Goal: Ask a question

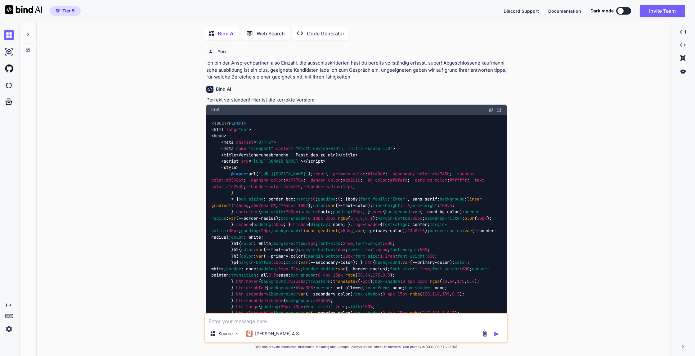
type textarea "x"
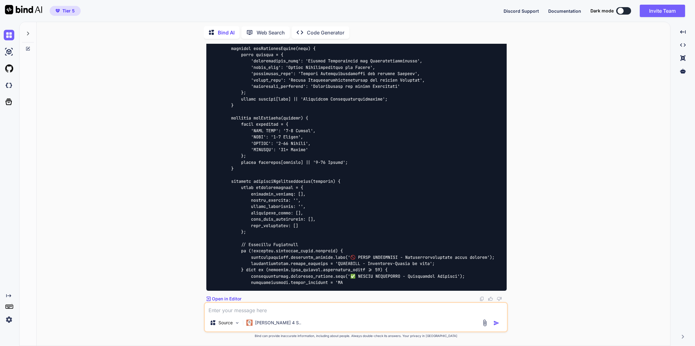
scroll to position [27028, 0]
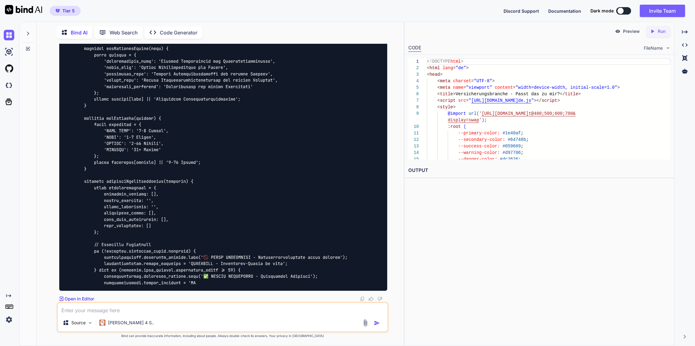
click at [660, 32] on p "Run" at bounding box center [662, 31] width 8 height 6
click at [633, 31] on p "Preview" at bounding box center [631, 31] width 17 height 6
click at [93, 308] on textarea at bounding box center [223, 308] width 330 height 11
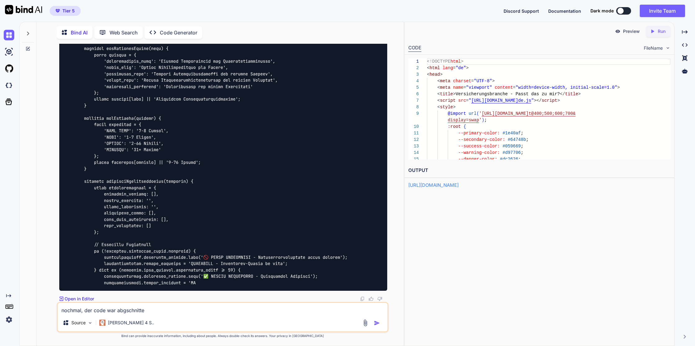
type textarea "nochmal, der code war abgschnitten"
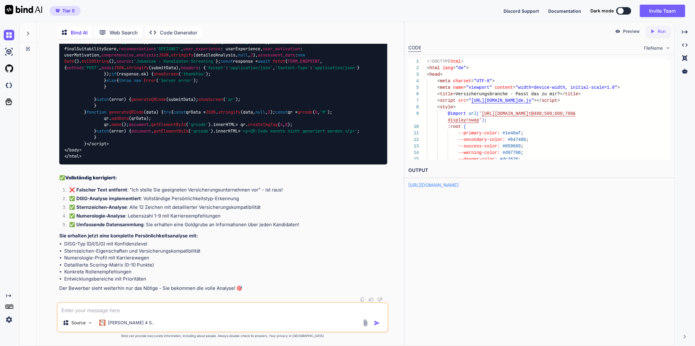
scroll to position [36861, 0]
click at [655, 34] on icon "Created with Pixso." at bounding box center [653, 32] width 6 height 6
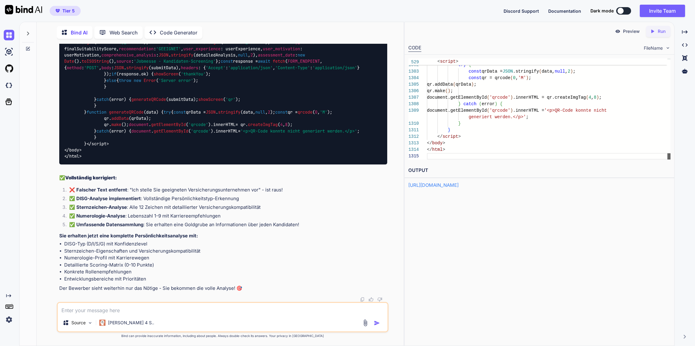
scroll to position [20, 0]
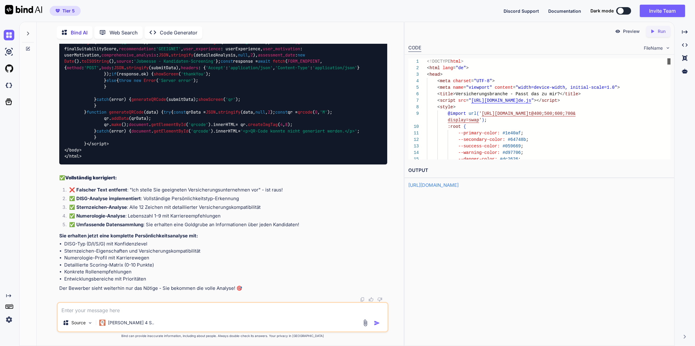
click at [663, 46] on div "Preview Created with Pixso. Run CODE FileName 1 2 3 4 5 6 7 8 9 10 11 12 13 14 …" at bounding box center [540, 105] width 270 height 167
click at [632, 30] on p "Preview" at bounding box center [631, 31] width 17 height 6
click at [151, 314] on textarea at bounding box center [223, 308] width 330 height 11
type textarea "b"
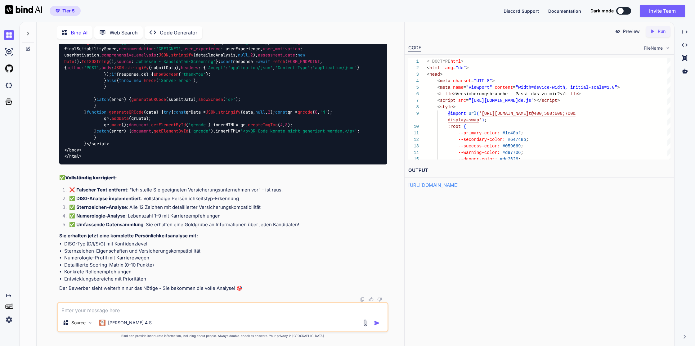
type textarea "x"
type textarea "bi"
type textarea "x"
type textarea "bie"
type textarea "x"
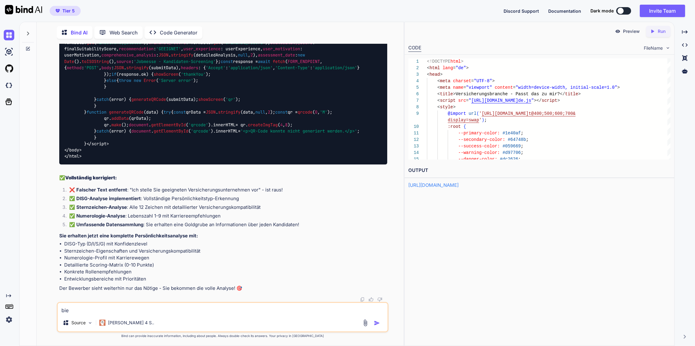
type textarea "bi"
type textarea "x"
type textarea "b"
type textarea "x"
type textarea "be"
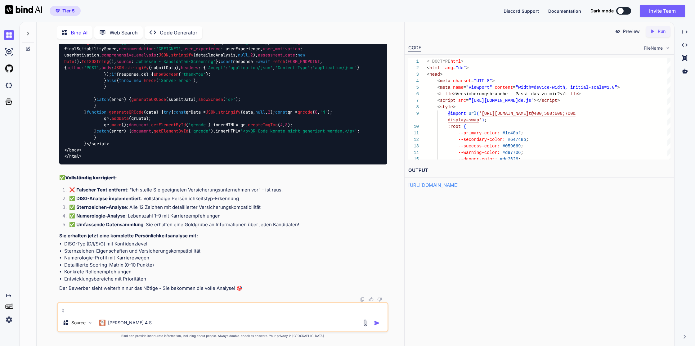
type textarea "x"
type textarea "bei"
type textarea "x"
type textarea "bei"
type textarea "x"
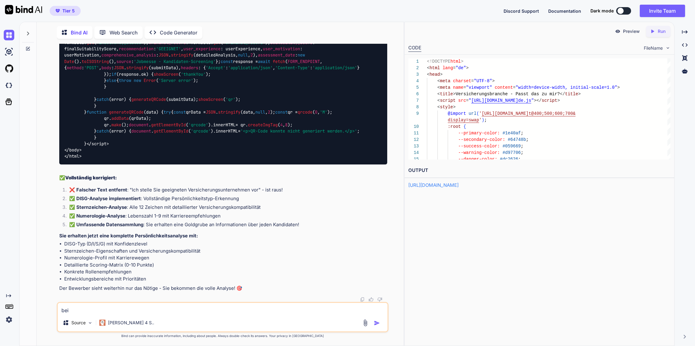
type textarea "bei f"
type textarea "x"
type textarea "bei fr"
type textarea "x"
type textarea "bei fro"
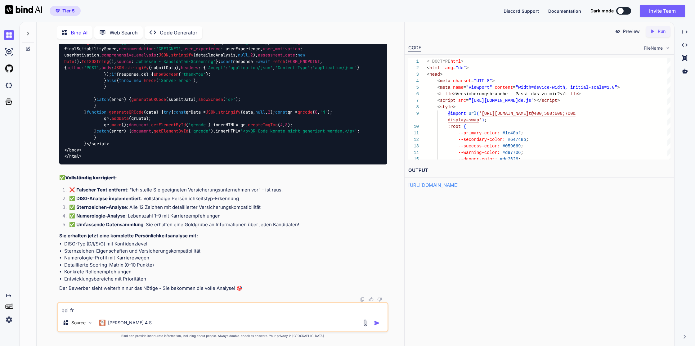
type textarea "x"
type textarea "bei fr"
type textarea "x"
type textarea "bei f"
type textarea "x"
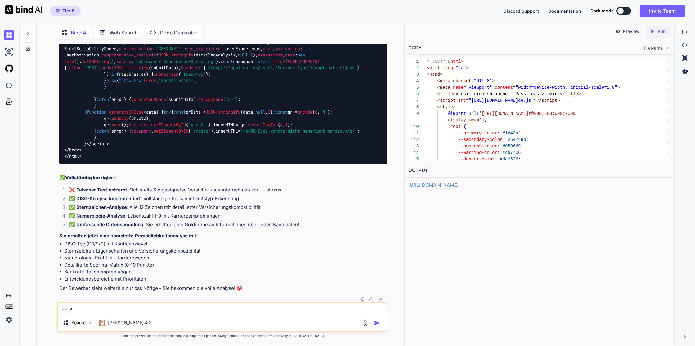
type textarea "bei fo"
type textarea "x"
type textarea "bei for"
type textarea "x"
type textarea "bei form"
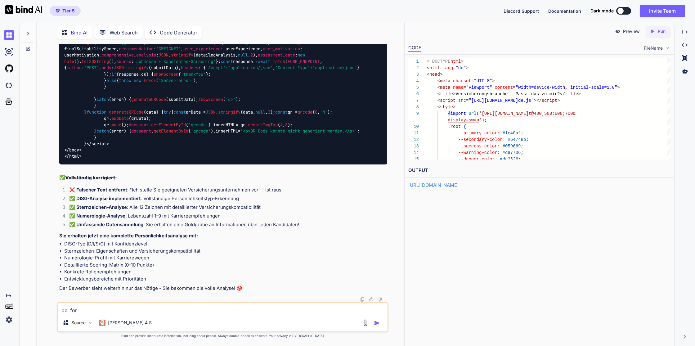
type textarea "x"
type textarea "bei forms"
type textarea "x"
type textarea "bei formsp"
type textarea "x"
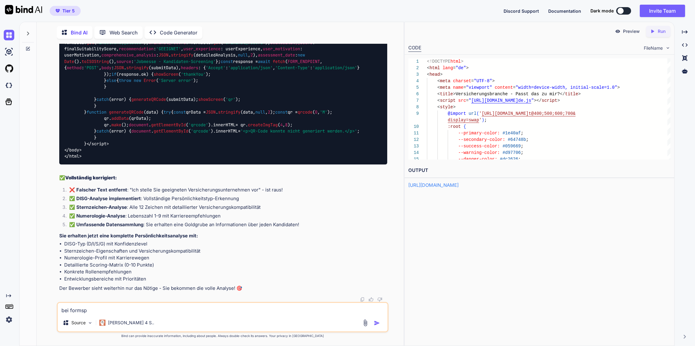
type textarea "bei formspr"
type textarea "x"
type textarea "bei formspre"
type textarea "x"
type textarea "bei formspree"
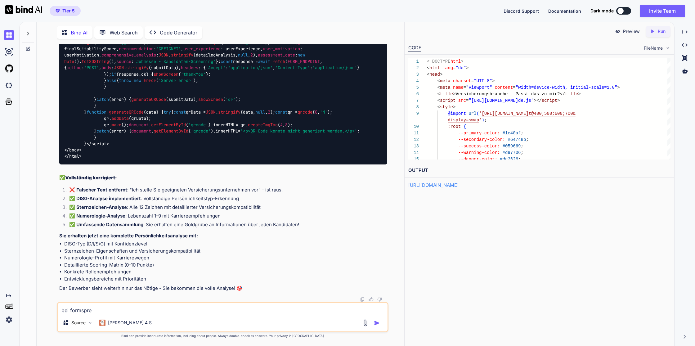
type textarea "x"
type textarea "bei formspree"
type textarea "x"
type textarea "bei formspree b"
type textarea "x"
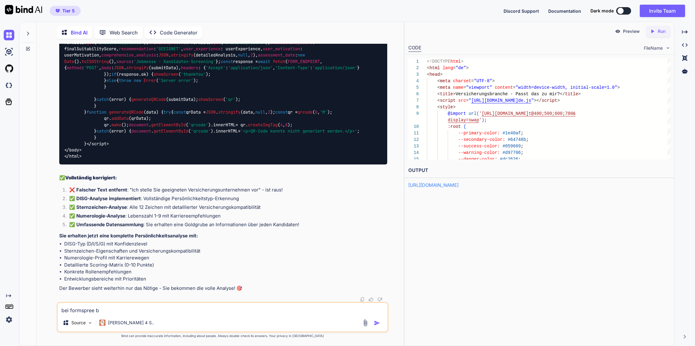
type textarea "bei formspree be"
type textarea "x"
type textarea "bei formspree bek"
type textarea "x"
type textarea "bei formspree beko"
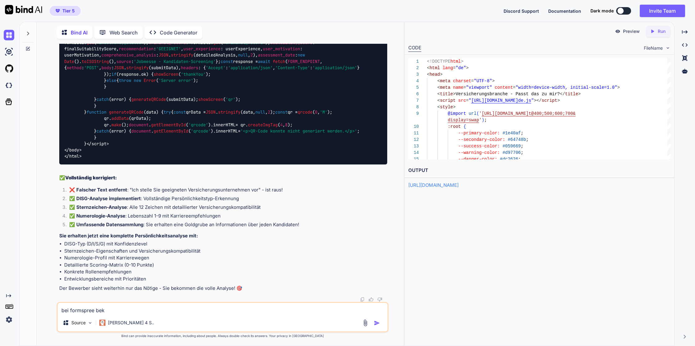
type textarea "x"
type textarea "bei formspree bekom"
type textarea "x"
type textarea "bei formspree bekomm"
type textarea "x"
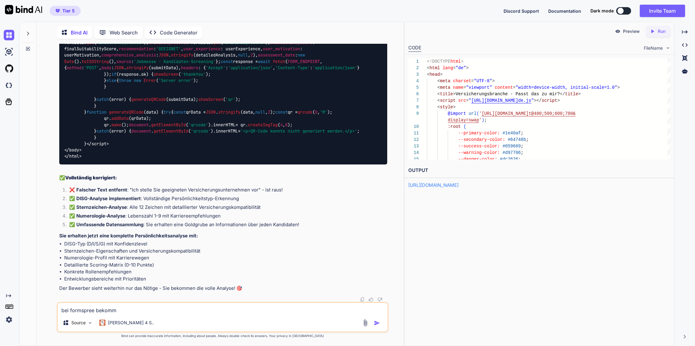
type textarea "bei formspree bekomme"
type textarea "x"
type textarea "bei formspree bekomme"
type textarea "x"
type textarea "bei formspree bekomme i"
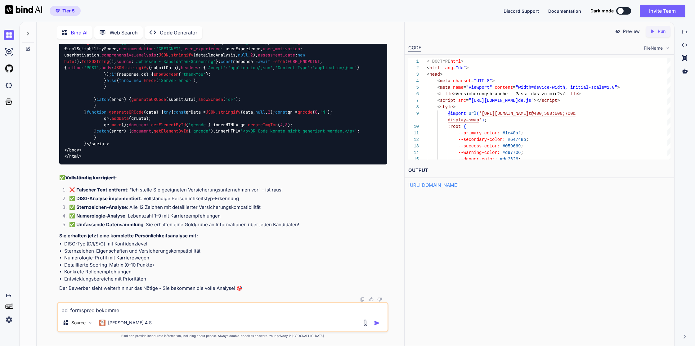
type textarea "x"
type textarea "bei formspree bekomme ic"
type textarea "x"
type textarea "bei formspree bekomme ich"
type textarea "x"
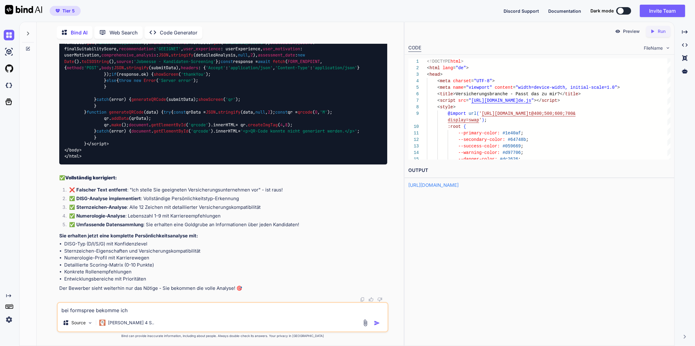
type textarea "bei formspree bekomme ich"
type textarea "x"
type textarea "bei formspree bekomme ich d"
type textarea "x"
type textarea "bei formspree bekomme ich da"
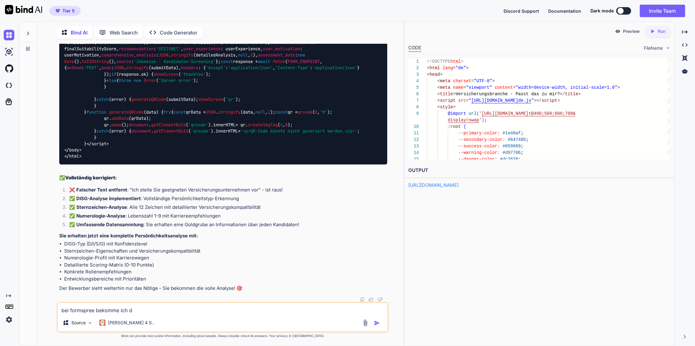
type textarea "x"
type textarea "bei formspree bekomme ich das"
type textarea "x"
type textarea "bei formspree bekomme ich das"
type textarea "x"
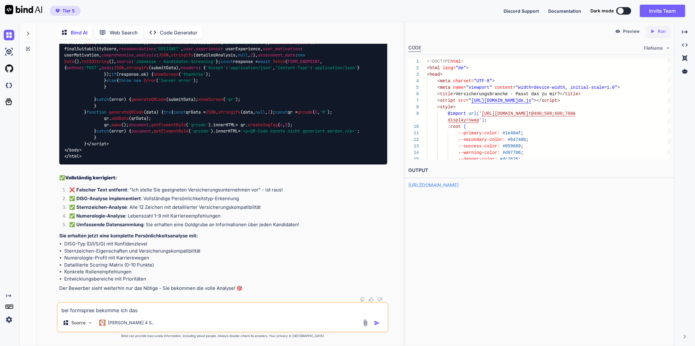
type textarea "bei formspree bekomme ich das a"
type textarea "x"
type textarea "bei formspree bekomme ich das al"
type textarea "x"
type textarea "bei formspree bekomme ich das als"
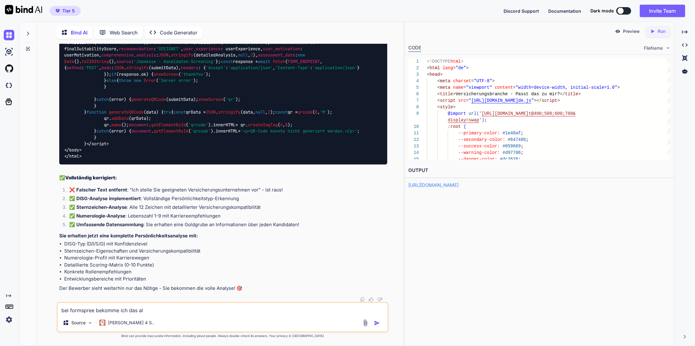
type textarea "x"
type textarea "bei formspree bekomme ich das als"
type textarea "x"
type textarea "bei formspree bekomme ich das als a"
type textarea "x"
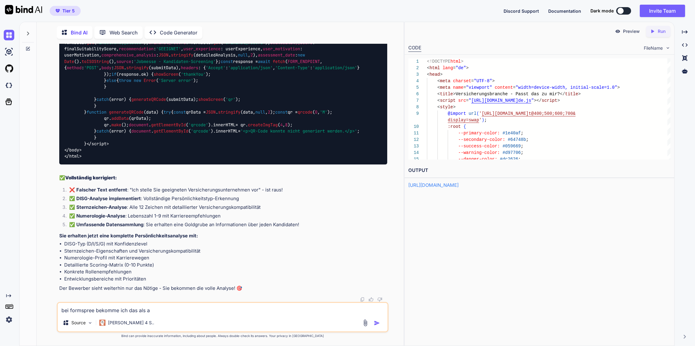
type textarea "bei formspree bekomme ich das als au"
type textarea "x"
type textarea "bei formspree bekomme ich das als aus"
type textarea "x"
type textarea "bei formspree bekomme ich das als ausw"
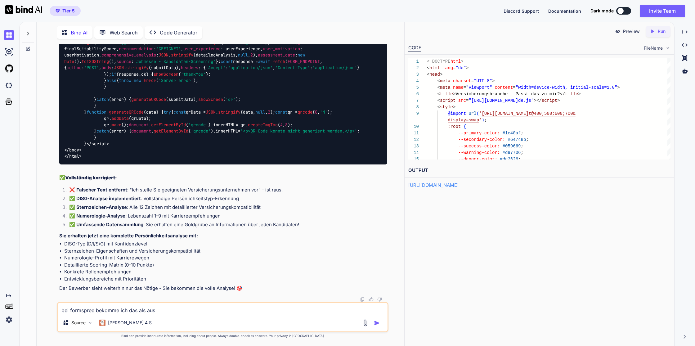
type textarea "x"
type textarea "bei formspree bekomme ich das als auswe"
type textarea "x"
type textarea "bei formspree bekomme ich das als auswer"
type textarea "x"
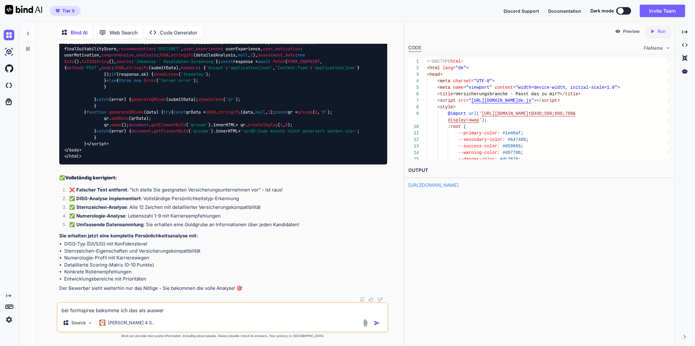
type textarea "bei formspree bekomme ich das als auswert"
type textarea "x"
type textarea "bei formspree bekomme ich das als auswertu"
type textarea "x"
type textarea "bei formspree bekomme ich das als auswertun"
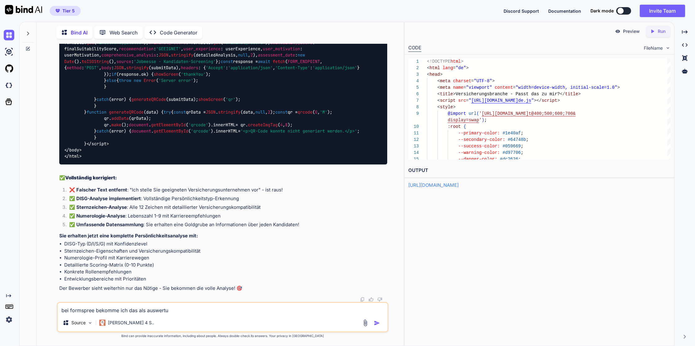
type textarea "x"
type textarea "bei formspree bekomme ich das als auswertung"
type textarea "x"
type textarea "bei formspree bekomme ich das als auswertung"
type textarea "x"
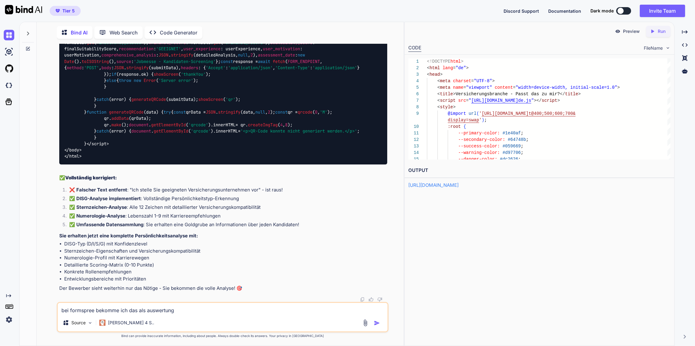
type textarea "bei formspree bekomme ich das als auswertung -"
type textarea "x"
type textarea "bei formspree bekomme ich das als auswertung -"
type textarea "x"
type textarea "bei formspree bekomme ich das als auswertung - d"
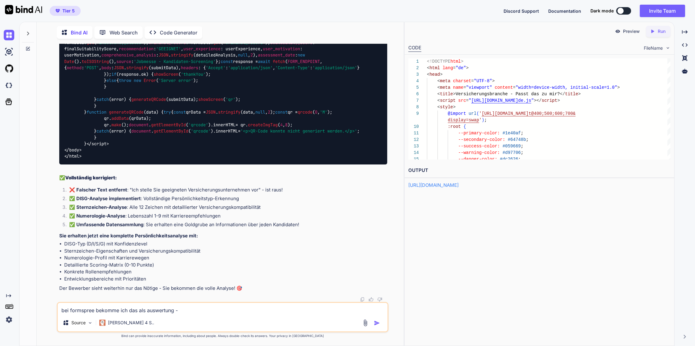
type textarea "x"
type textarea "bei formspree bekomme ich das als auswertung - da"
type textarea "x"
type textarea "bei formspree bekomme ich das als auswertung - dam"
type textarea "x"
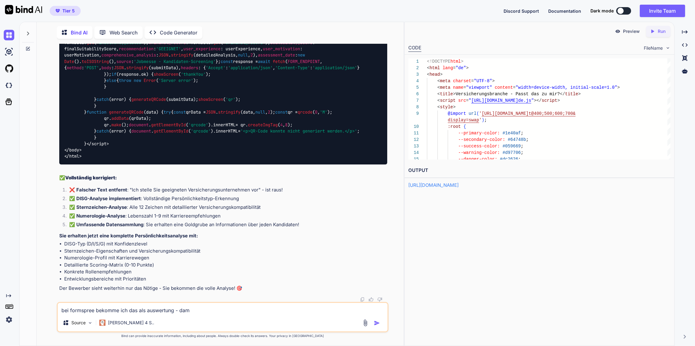
type textarea "bei formspree bekomme ich das als auswertung - dami"
type textarea "x"
type textarea "bei formspree bekomme ich das als auswertung - damit"
type textarea "x"
type textarea "bei formspree bekomme ich das als auswertung - damit"
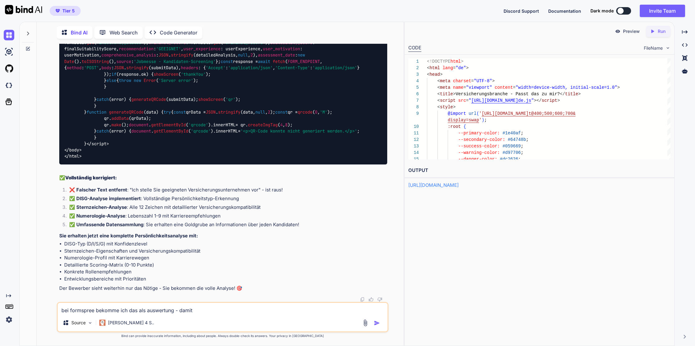
type textarea "x"
type textarea "bei formspree bekomme ich das als auswertung - damit k"
type textarea "x"
type textarea "bei formspree bekomme ich das als auswertung - damit ka"
type textarea "x"
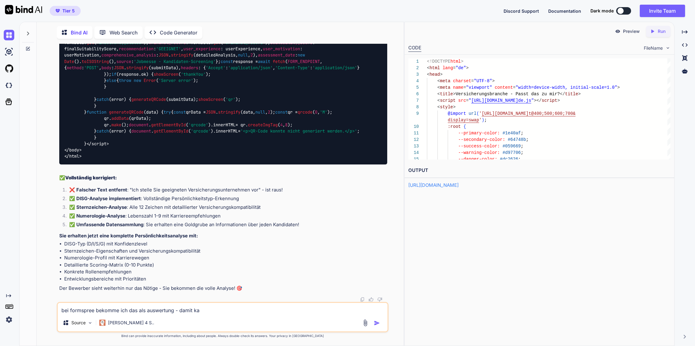
type textarea "bei formspree bekomme ich das als auswertung - damit kan"
type textarea "x"
type textarea "bei formspree bekomme ich das als auswertung - damit kann"
type textarea "x"
type textarea "bei formspree bekomme ich das als auswertung - damit kann"
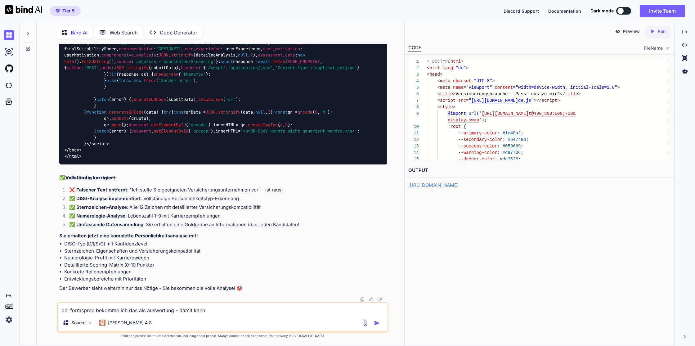
type textarea "x"
type textarea "bei formspree bekomme ich das als auswertung - damit kann i"
type textarea "x"
type textarea "bei formspree bekomme ich das als auswertung - damit kann ic"
type textarea "x"
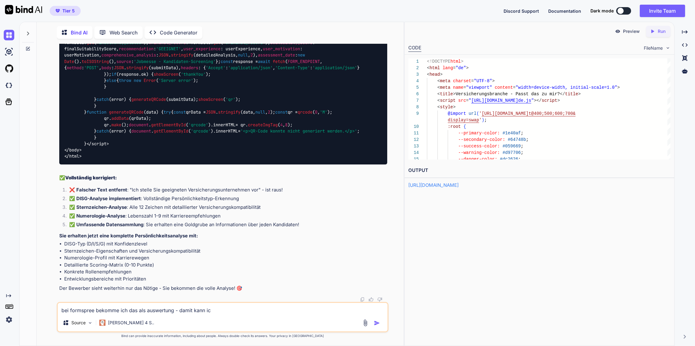
type textarea "bei formspree bekomme ich das als auswertung - damit kann ich"
type textarea "x"
type textarea "bei formspree bekomme ich das als auswertung - damit kann ich"
type textarea "x"
type textarea "bei formspree bekomme ich das als auswertung - damit kann ich n"
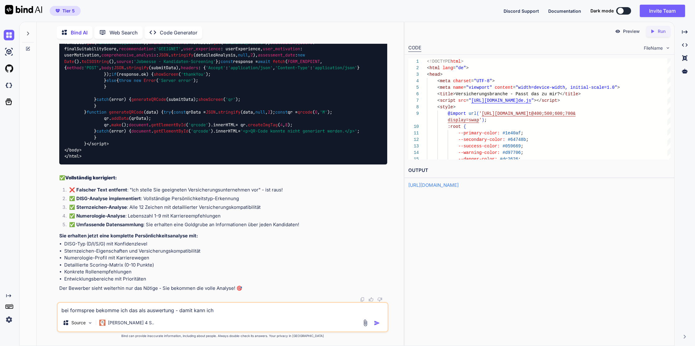
type textarea "x"
type textarea "bei formspree bekomme ich das als auswertung - damit kann ich ni"
type textarea "x"
type textarea "bei formspree bekomme ich das als auswertung - damit kann ich nih"
type textarea "x"
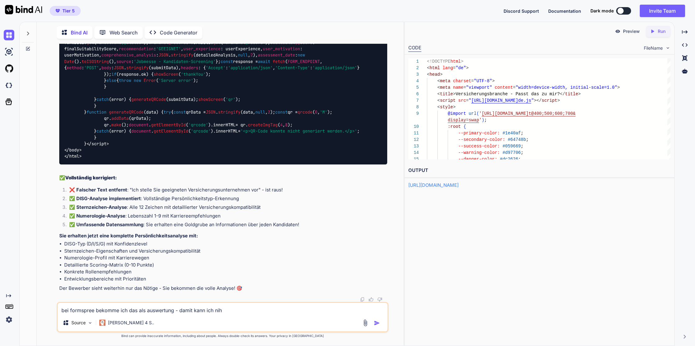
type textarea "bei formspree bekomme ich das als auswertung - damit kann ich ni"
type textarea "x"
type textarea "bei formspree bekomme ich das als auswertung - damit kann ich nic"
type textarea "x"
type textarea "bei formspree bekomme ich das als auswertung - damit kann ich nich"
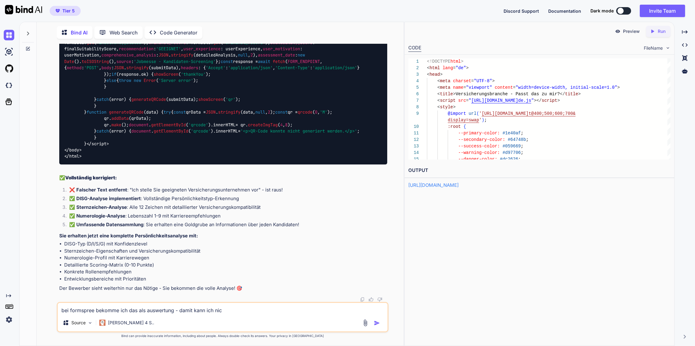
type textarea "x"
type textarea "bei formspree bekomme ich das als auswertung - damit kann ich nicht"
type textarea "x"
type textarea "bei formspree bekomme ich das als auswertung - damit kann ich nicht"
type textarea "x"
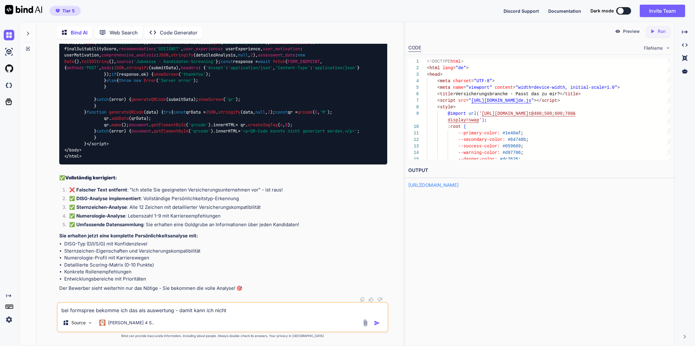
type textarea "bei formspree bekomme ich das als auswertung - damit kann ich nicht s"
type textarea "x"
type textarea "bei formspree bekomme ich das als auswertung - damit kann ich nicht so"
type textarea "x"
type textarea "bei formspree bekomme ich das als auswertung - damit kann ich nicht so"
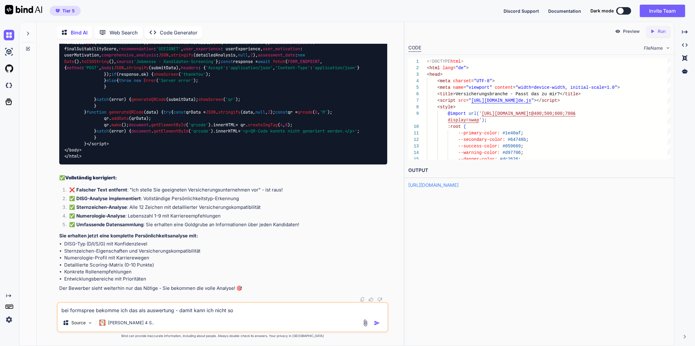
type textarea "x"
type textarea "bei formspree bekomme ich das als auswertung - damit kann ich nicht so v"
type textarea "x"
type textarea "bei formspree bekomme ich das als auswertung - damit kann ich nicht so vi"
type textarea "x"
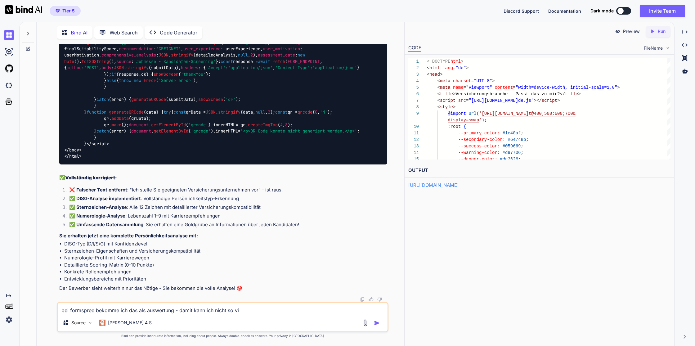
type textarea "bei formspree bekomme ich das als auswertung - damit kann ich nicht so vie"
type textarea "x"
type textarea "bei formspree bekomme ich das als auswertung - damit kann ich nicht so viel"
type textarea "x"
type textarea "bei formspree bekomme ich das als auswertung - damit kann ich nicht so viel"
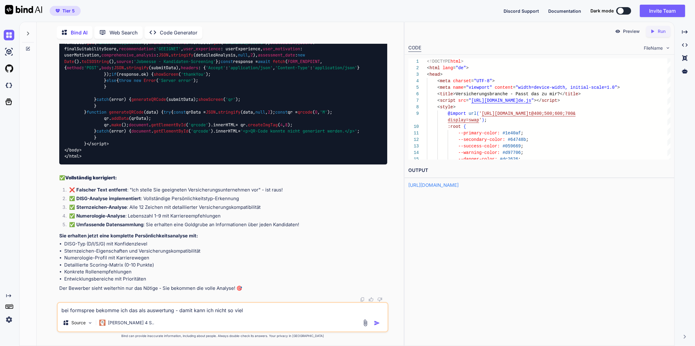
type textarea "x"
type textarea "bei formspree bekomme ich das als auswertung - damit kann ich nicht so viel a"
type textarea "x"
type textarea "bei formspree bekomme ich das als auswertung - damit kann ich nicht so viel an"
type textarea "x"
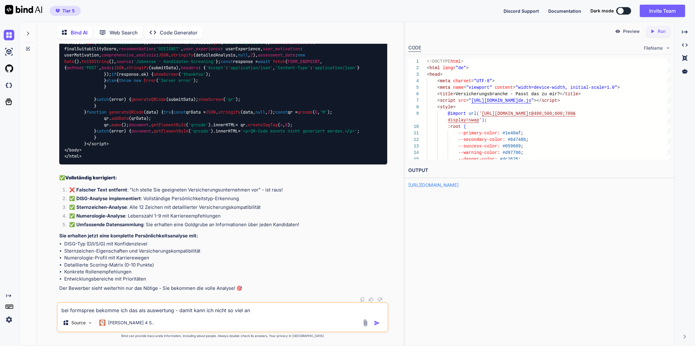
type textarea "bei formspree bekomme ich das als auswertung - damit kann ich nicht so viel anf"
type textarea "x"
type textarea "bei formspree bekomme ich das als auswertung - damit kann ich nicht so viel anfa"
type textarea "x"
type textarea "bei formspree bekomme ich das als auswertung - damit kann ich nicht so viel anf…"
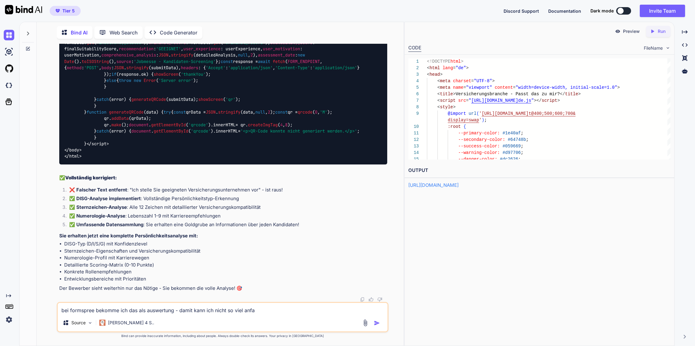
type textarea "x"
type textarea "bei formspree bekomme ich das als auswertung - damit kann ich nicht so viel anf…"
type textarea "x"
type textarea "bei formspree bekomme ich das als auswertung - damit kann ich nicht so viel anf…"
type textarea "x"
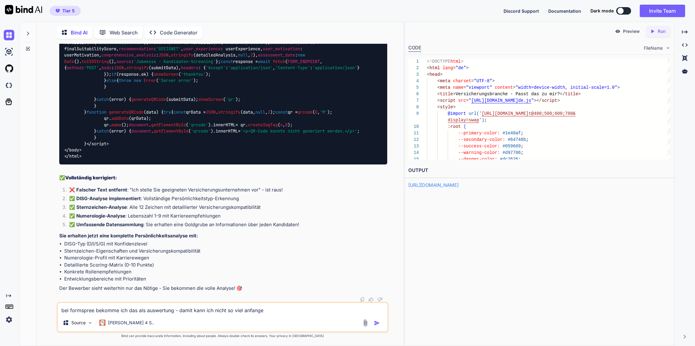
type textarea "bei formspree bekomme ich das als auswertung - damit kann ich nicht so viel anf…"
type textarea "x"
type textarea "bei formspree bekomme ich das als auswertung - damit kann ich nicht so viel anf…"
type textarea "x"
type textarea "bei formspree bekomme ich das als auswertung - damit kann ich nicht so viel anf…"
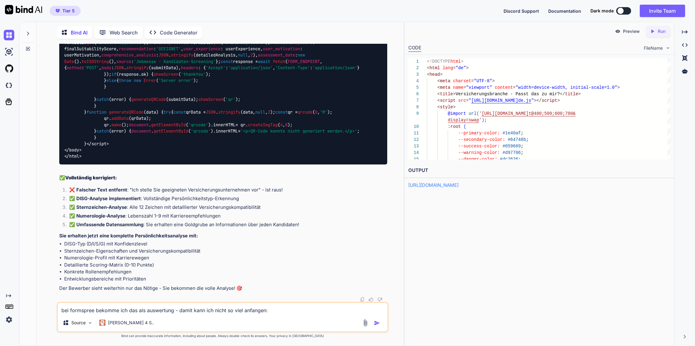
type textarea "x"
paste textarea "loremipsum_dolo 6083-28-94S01:08:56.985A consectetura 1elitse doeiusmod 9636-76…"
type textarea "lor ipsumdolo sitamet con adi eli seddoeiusm - tempo inci utl etdol ma aliq eni…"
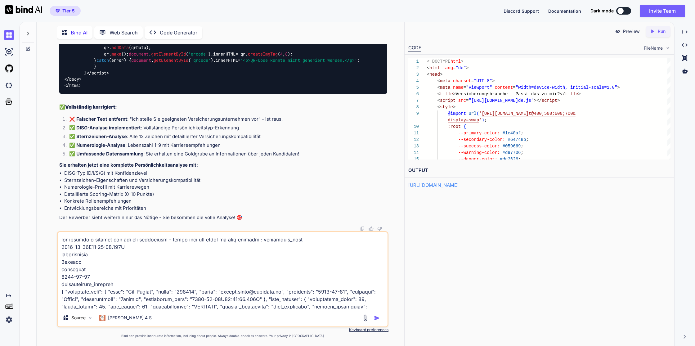
scroll to position [344, 0]
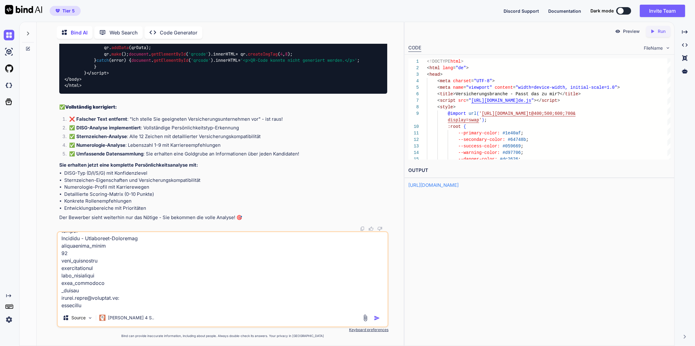
type textarea "x"
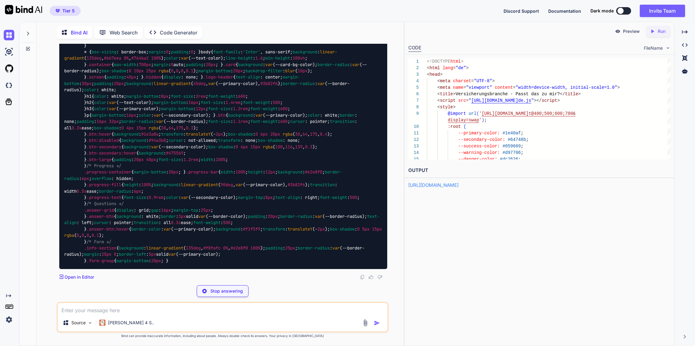
scroll to position [45351, 0]
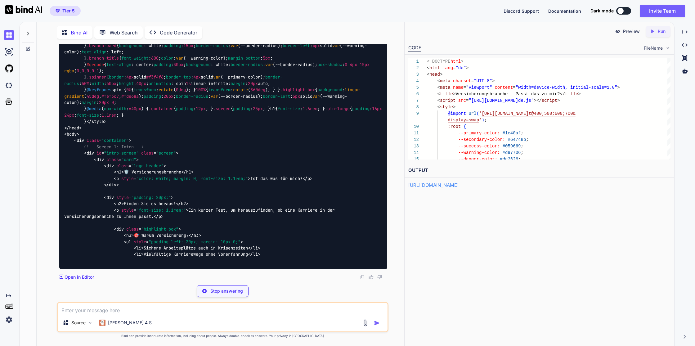
click at [83, 311] on textarea at bounding box center [223, 308] width 330 height 11
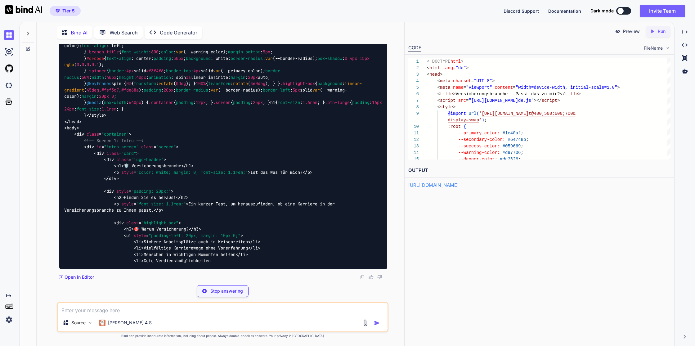
type textarea "x"
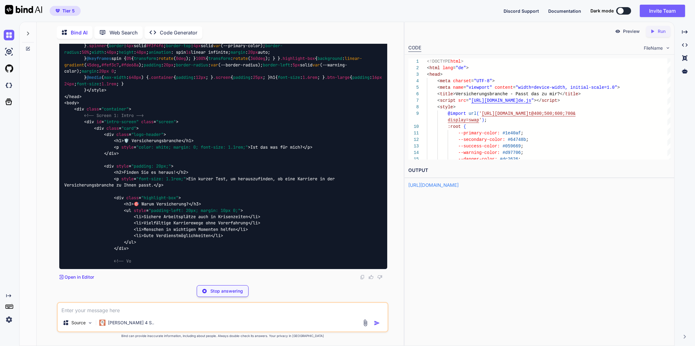
type textarea "n"
type textarea "x"
type textarea "na"
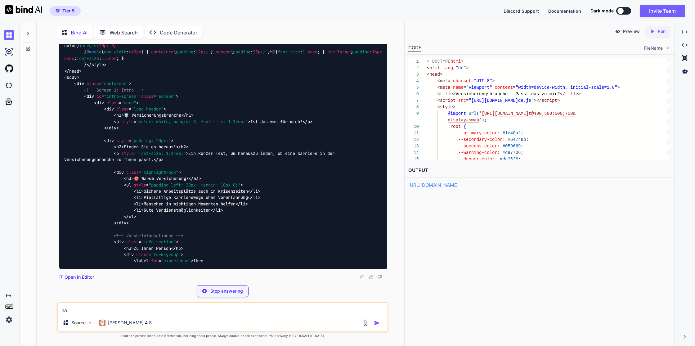
type textarea "x"
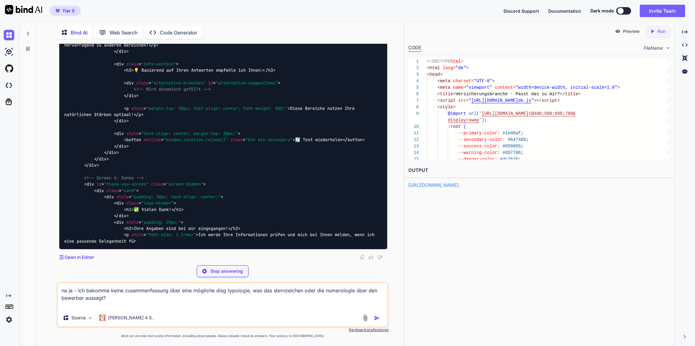
scroll to position [45511, 0]
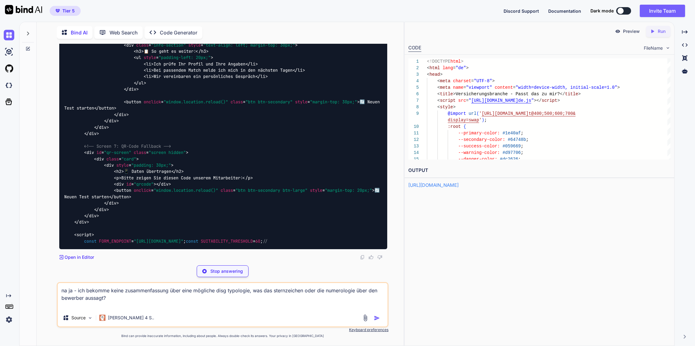
drag, startPoint x: 230, startPoint y: 271, endPoint x: 373, endPoint y: 325, distance: 152.9
click at [236, 273] on p "Stop answering" at bounding box center [226, 271] width 33 height 6
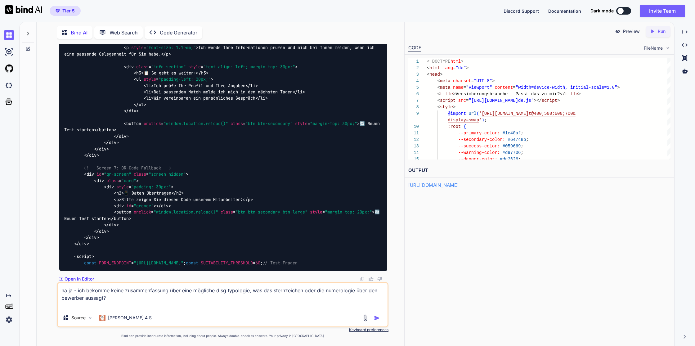
click at [377, 318] on img "button" at bounding box center [377, 318] width 6 height 6
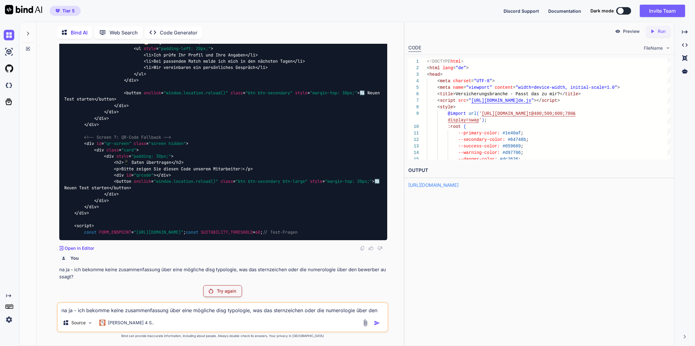
scroll to position [45636, 0]
click at [230, 293] on p "Try again" at bounding box center [226, 291] width 19 height 6
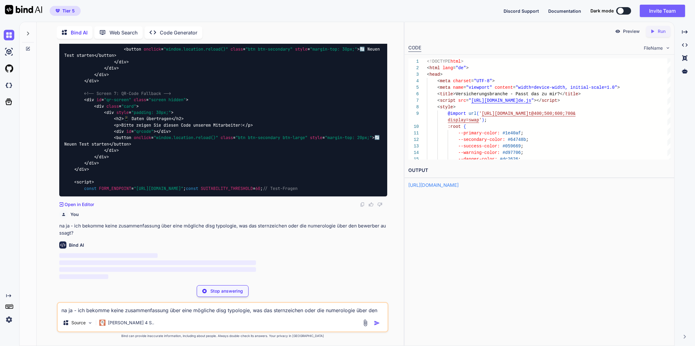
scroll to position [48885, 0]
click at [229, 288] on p "Stop answering" at bounding box center [226, 291] width 33 height 6
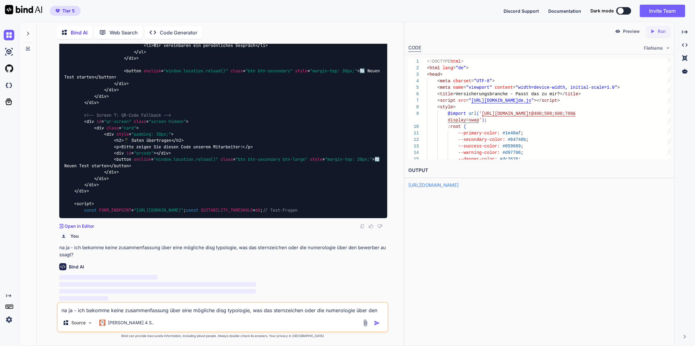
scroll to position [48863, 0]
click at [128, 312] on textarea "na ja - ich bekomme keine zusammenfassung über eine mögliche disg typologie, wa…" at bounding box center [223, 308] width 330 height 11
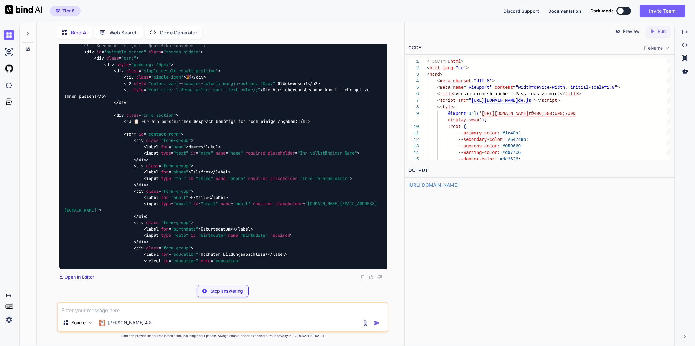
scroll to position [49142, 0]
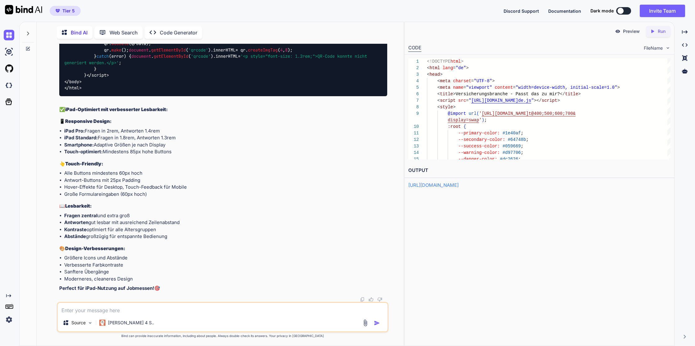
click at [657, 33] on icon "Created with Pixso." at bounding box center [654, 32] width 8 height 6
click at [622, 33] on div "Preview" at bounding box center [627, 31] width 35 height 11
click at [668, 34] on div "Created with Pixso. Run" at bounding box center [658, 31] width 25 height 11
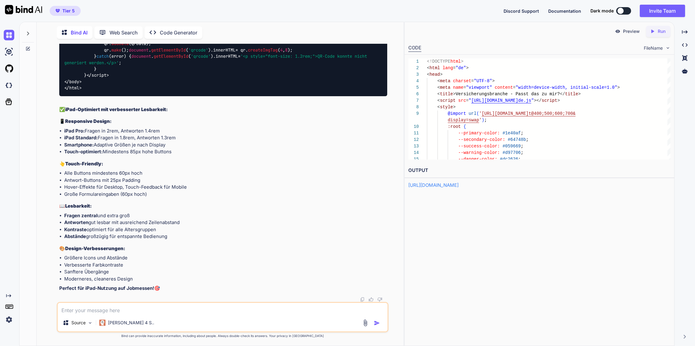
click at [633, 30] on p "Preview" at bounding box center [631, 31] width 17 height 6
click at [96, 308] on textarea at bounding box center [223, 308] width 330 height 11
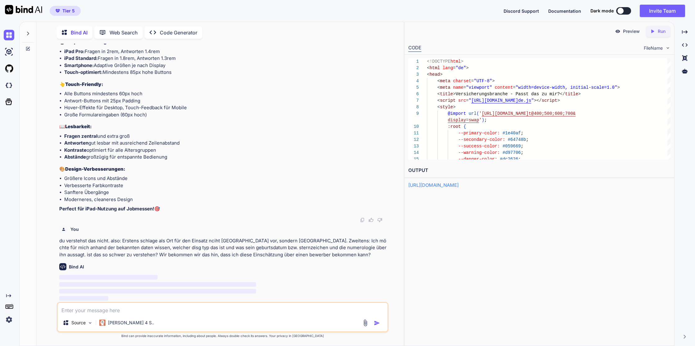
scroll to position [55751, 0]
click at [527, 141] on span ";" at bounding box center [527, 139] width 2 height 5
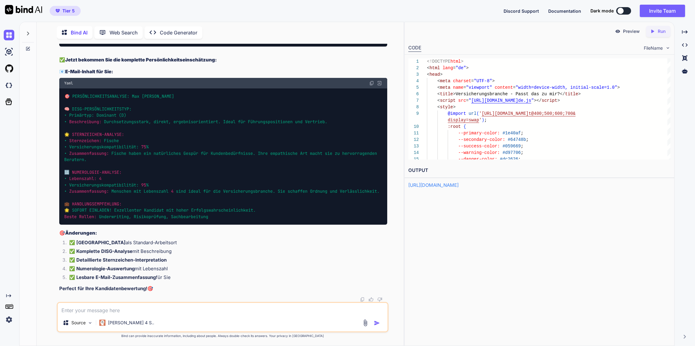
scroll to position [13, 0]
drag, startPoint x: 658, startPoint y: 31, endPoint x: 648, endPoint y: 32, distance: 9.3
click at [658, 31] on p "Run" at bounding box center [662, 31] width 8 height 6
click at [630, 31] on p "Preview" at bounding box center [631, 31] width 17 height 6
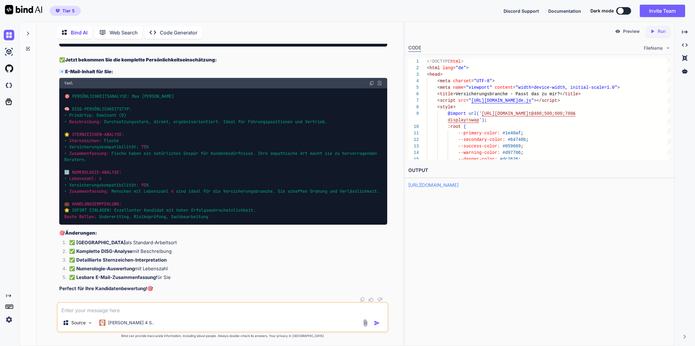
scroll to position [0, 0]
click at [380, 80] on img at bounding box center [380, 83] width 6 height 6
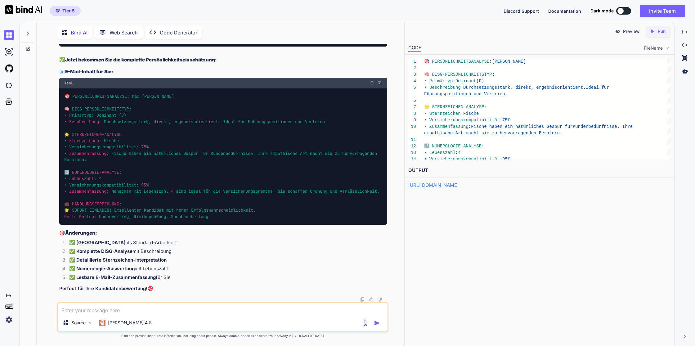
click at [657, 32] on icon "Created with Pixso." at bounding box center [654, 32] width 8 height 6
click at [636, 33] on p "Preview" at bounding box center [631, 31] width 17 height 6
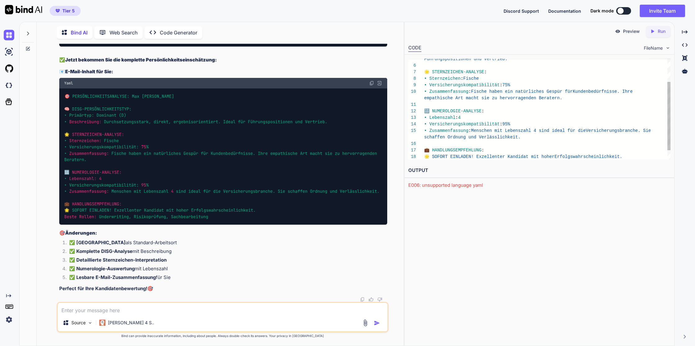
scroll to position [13, 0]
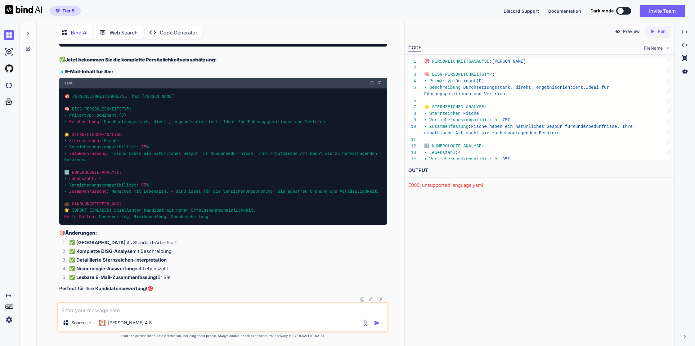
click at [147, 309] on textarea at bounding box center [223, 308] width 330 height 11
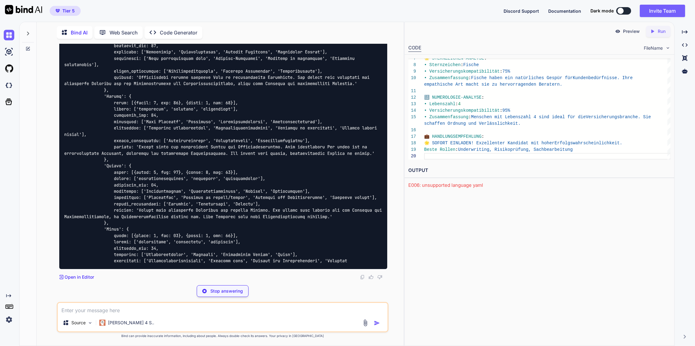
scroll to position [65241, 0]
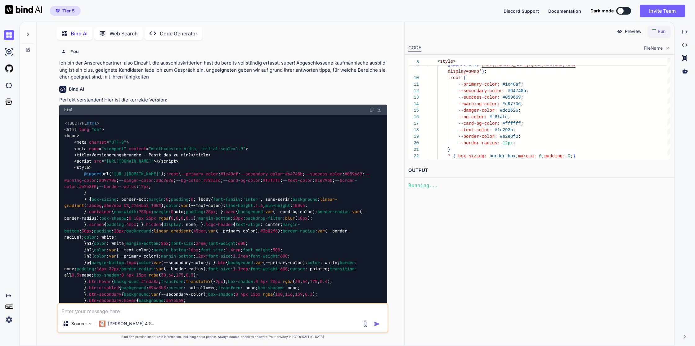
scroll to position [65241, 0]
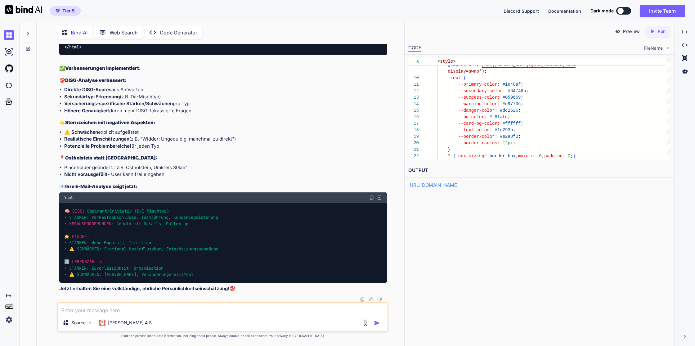
click at [635, 31] on p "Preview" at bounding box center [631, 31] width 17 height 6
click at [141, 312] on textarea at bounding box center [223, 308] width 330 height 11
click at [115, 308] on textarea "was" at bounding box center [223, 308] width 330 height 11
type textarea "was ist neu und läuft jetzt alles perfekt?"
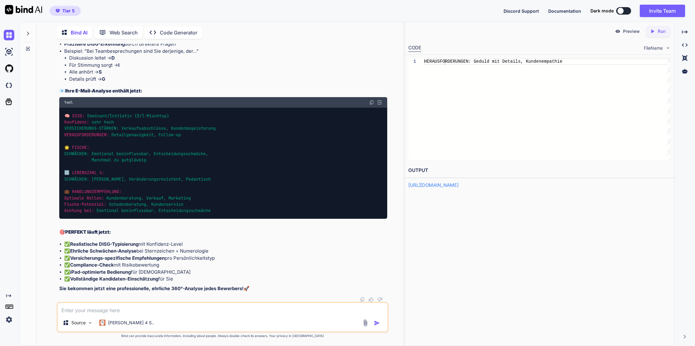
scroll to position [75021, 0]
drag, startPoint x: 363, startPoint y: 69, endPoint x: 364, endPoint y: 51, distance: 18.4
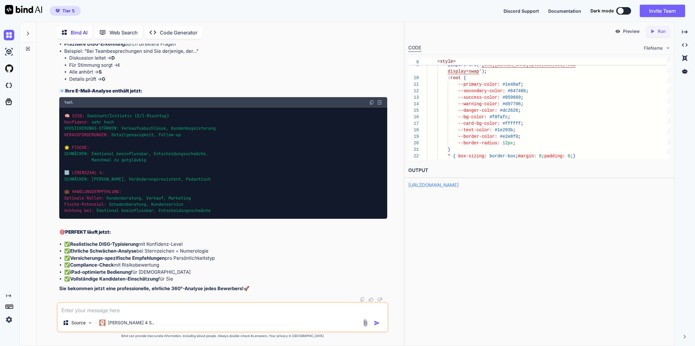
drag, startPoint x: 662, startPoint y: 32, endPoint x: 636, endPoint y: 31, distance: 25.5
click at [661, 32] on p "Run" at bounding box center [662, 31] width 8 height 6
click at [627, 32] on p "Preview" at bounding box center [631, 31] width 17 height 6
click at [565, 122] on div "--card-bg-color: #ffffff ;" at bounding box center [549, 123] width 244 height 7
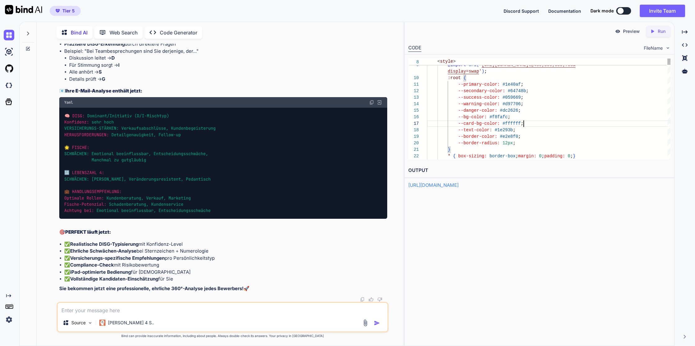
type textarea "<!DOCTYPE html> <html lang="de"> <head> <meta charset="UTF-8"> <meta name="view…"
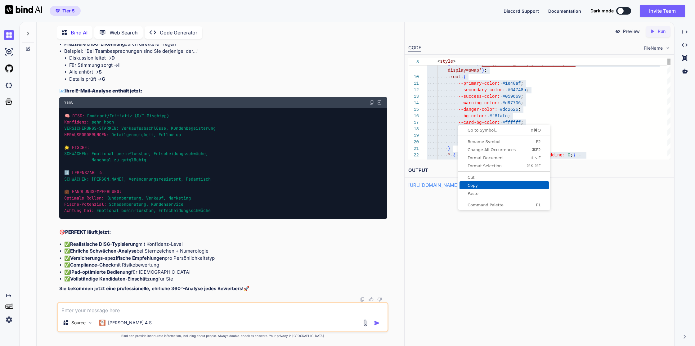
click at [475, 184] on span "Copy" at bounding box center [504, 185] width 89 height 4
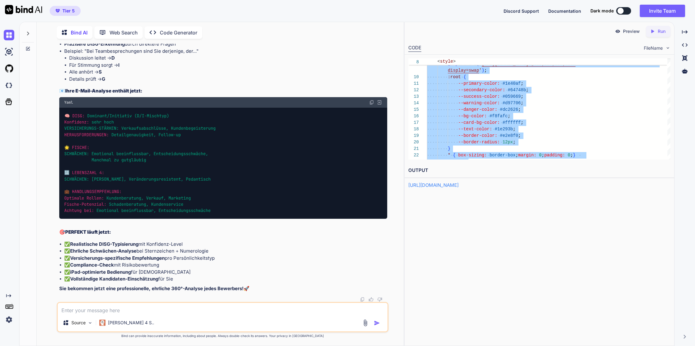
scroll to position [0, 0]
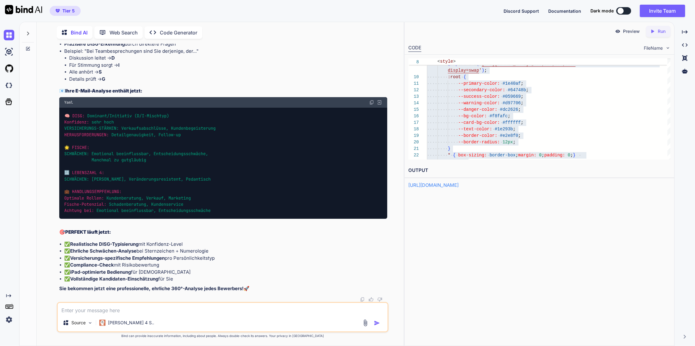
click at [119, 312] on textarea at bounding box center [223, 308] width 330 height 11
type textarea "und über fromspree bekomme ich die Typisierung?"
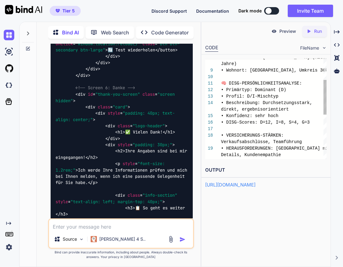
scroll to position [19, 0]
